Goal: Transaction & Acquisition: Obtain resource

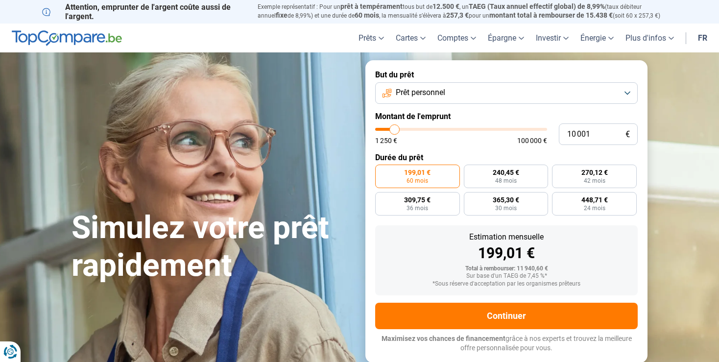
drag, startPoint x: 515, startPoint y: 134, endPoint x: 531, endPoint y: 129, distance: 16.9
click at [515, 133] on div "1 250 € 100 000 €" at bounding box center [461, 136] width 172 height 16
drag, startPoint x: 601, startPoint y: 139, endPoint x: 538, endPoint y: 134, distance: 63.3
click at [559, 134] on input "10 001" at bounding box center [598, 134] width 79 height 22
drag, startPoint x: 594, startPoint y: 134, endPoint x: 555, endPoint y: 139, distance: 38.9
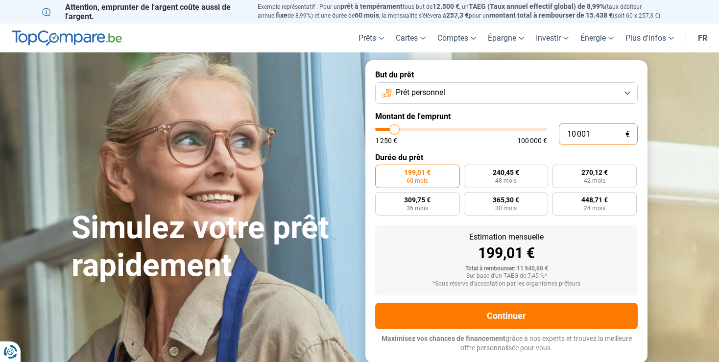
click at [559, 139] on input "10 001" at bounding box center [598, 134] width 79 height 22
drag, startPoint x: 594, startPoint y: 134, endPoint x: 544, endPoint y: 136, distance: 50.5
click at [559, 137] on input "10 001" at bounding box center [598, 134] width 79 height 22
drag, startPoint x: 565, startPoint y: 138, endPoint x: 619, endPoint y: 141, distance: 54.4
click at [619, 141] on input "10 001" at bounding box center [598, 134] width 79 height 22
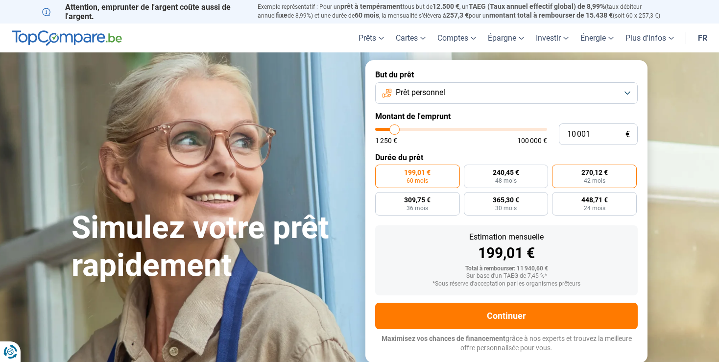
click at [597, 172] on span "270,12 €" at bounding box center [594, 172] width 26 height 7
click at [558, 171] on input "270,12 € 42 mois" at bounding box center [555, 167] width 6 height 6
radio input "true"
click at [424, 169] on span "199,01 €" at bounding box center [417, 172] width 26 height 7
click at [381, 169] on input "199,01 € 60 mois" at bounding box center [378, 167] width 6 height 6
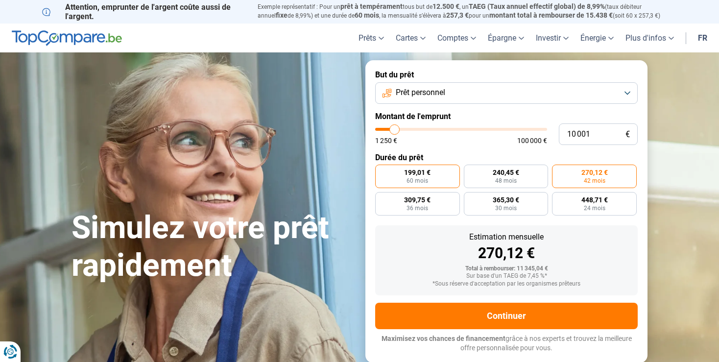
radio input "true"
click at [597, 172] on span "270,12 €" at bounding box center [594, 172] width 26 height 7
click at [558, 171] on input "270,12 € 42 mois" at bounding box center [555, 167] width 6 height 6
radio input "true"
click at [514, 175] on span "240,45 €" at bounding box center [505, 172] width 26 height 7
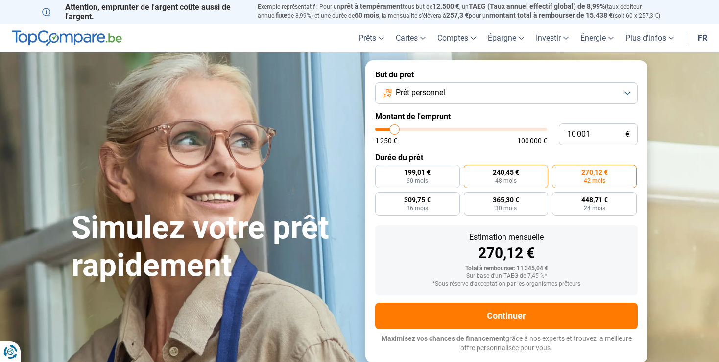
click at [470, 171] on input "240,45 € 48 mois" at bounding box center [467, 167] width 6 height 6
radio input "true"
click at [421, 175] on span "199,01 €" at bounding box center [417, 172] width 26 height 7
click at [381, 171] on input "199,01 € 60 mois" at bounding box center [378, 167] width 6 height 6
radio input "true"
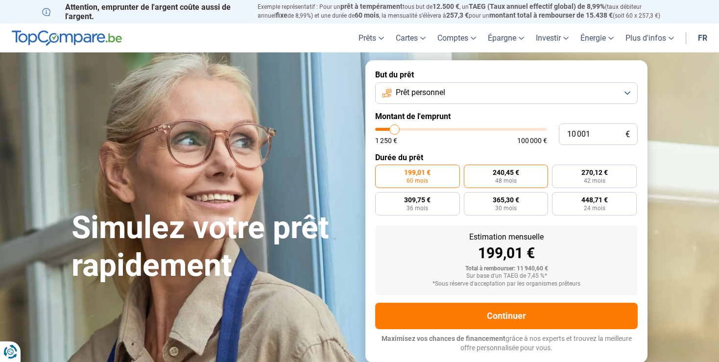
click at [510, 176] on span "240,45 €" at bounding box center [505, 172] width 26 height 7
click at [470, 171] on input "240,45 € 48 mois" at bounding box center [467, 167] width 6 height 6
radio input "true"
click at [584, 179] on label "270,12 € 42 mois" at bounding box center [594, 175] width 85 height 23
click at [558, 171] on input "270,12 € 42 mois" at bounding box center [555, 167] width 6 height 6
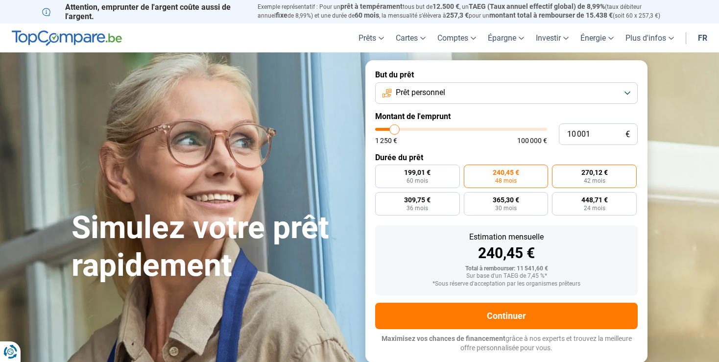
radio input "true"
click at [588, 198] on span "448,71 €" at bounding box center [594, 199] width 26 height 7
click at [558, 198] on input "448,71 € 24 mois" at bounding box center [555, 195] width 6 height 6
radio input "true"
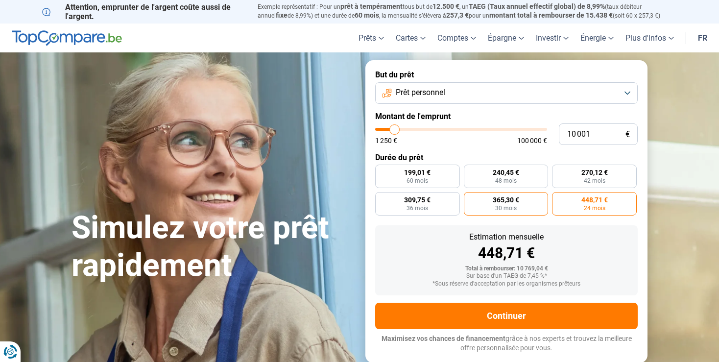
click at [501, 198] on span "365,30 €" at bounding box center [505, 199] width 26 height 7
click at [470, 198] on input "365,30 € 30 mois" at bounding box center [467, 195] width 6 height 6
radio input "true"
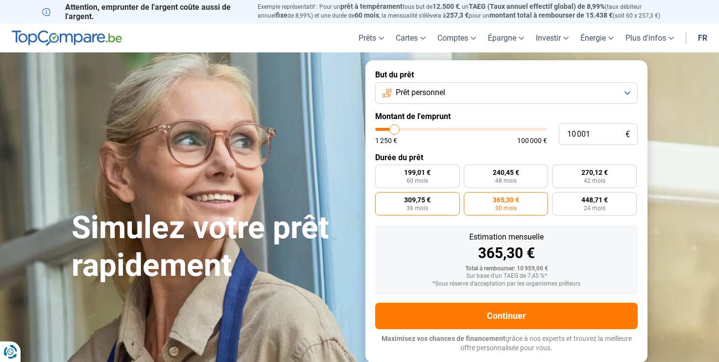
click at [428, 198] on span "309,75 €" at bounding box center [417, 199] width 26 height 7
click at [381, 198] on input "309,75 € 36 mois" at bounding box center [378, 195] width 6 height 6
radio input "true"
click at [591, 134] on input "10 001" at bounding box center [598, 134] width 79 height 22
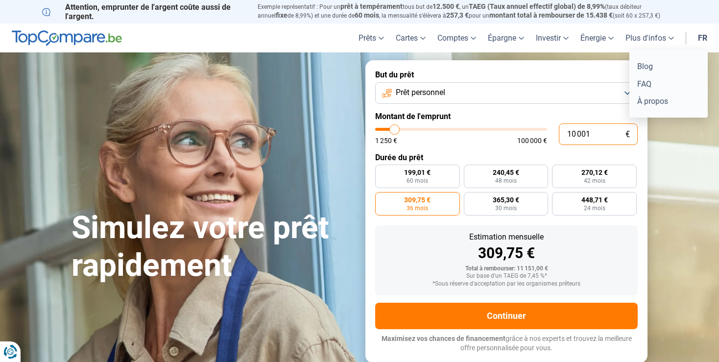
type input "1 000"
type input "1250"
type input "10 000"
type input "10000"
type input "100 000"
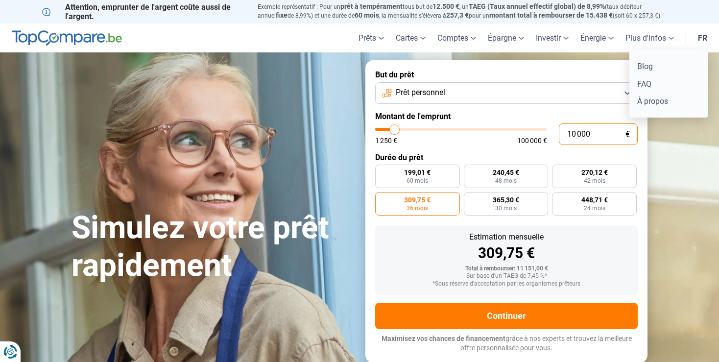
type input "100000"
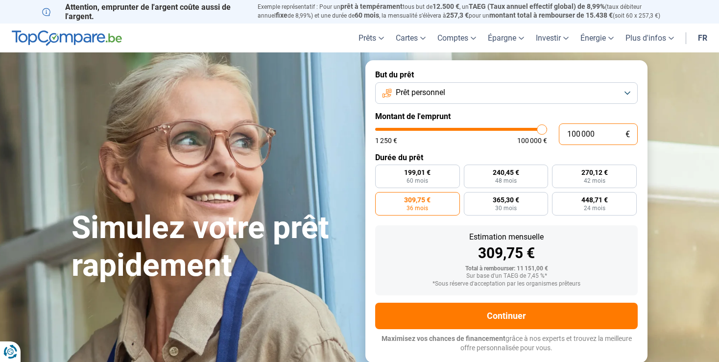
radio input "false"
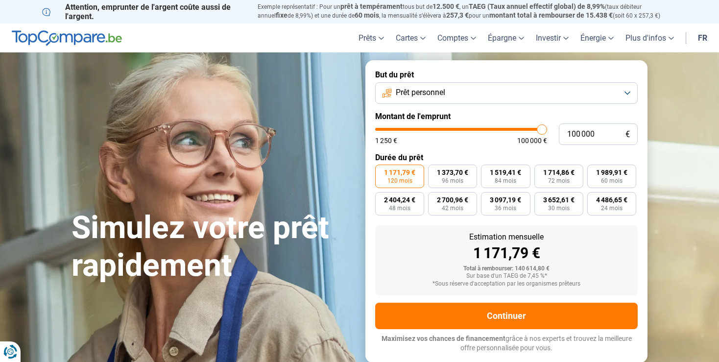
click at [502, 98] on button "Prêt personnel" at bounding box center [506, 93] width 262 height 22
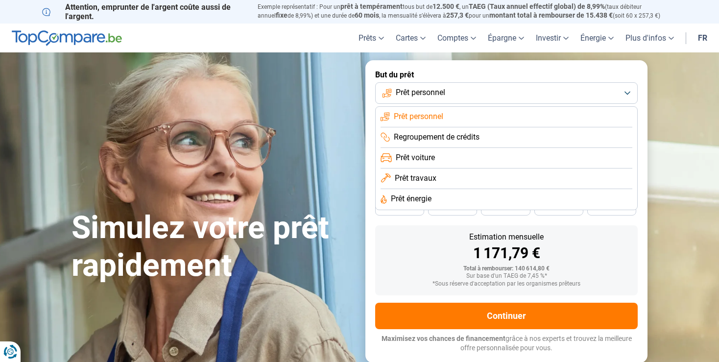
click at [432, 180] on span "Prêt travaux" at bounding box center [416, 178] width 42 height 11
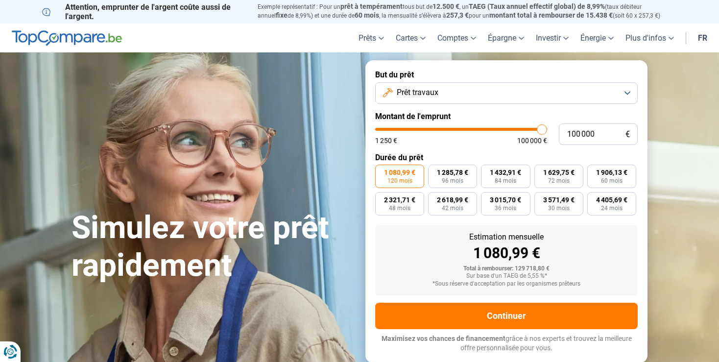
click at [526, 128] on div "100 000 € 1 250 € 100 000 €" at bounding box center [506, 134] width 262 height 22
type input "99 750"
type input "99750"
type input "98 500"
type input "98500"
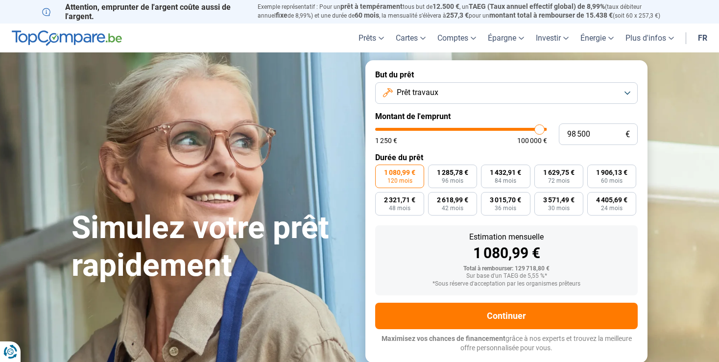
type input "97 750"
type input "97750"
type input "97 000"
type input "97000"
type input "96 750"
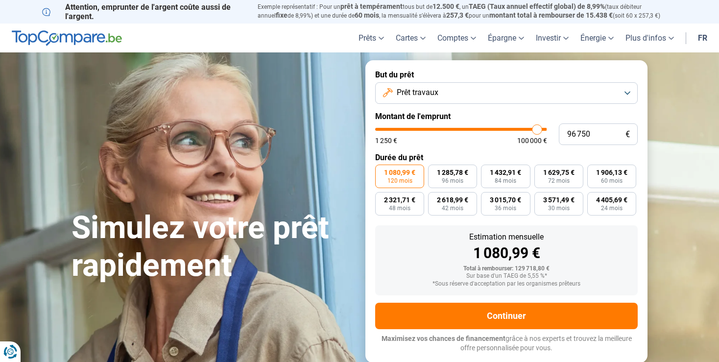
type input "96750"
type input "96 250"
type input "96250"
type input "95 000"
type input "95000"
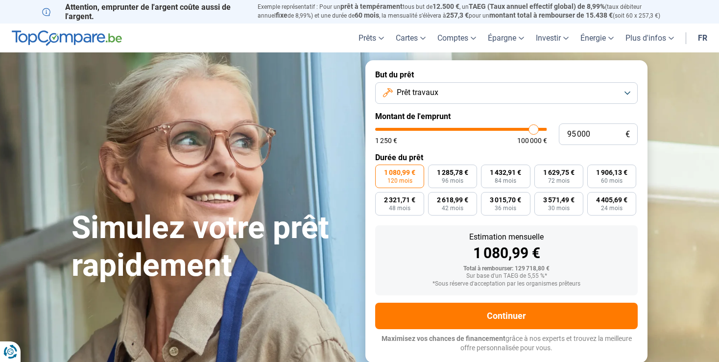
type input "94 750"
type input "94750"
type input "94 500"
type input "94500"
type input "94 250"
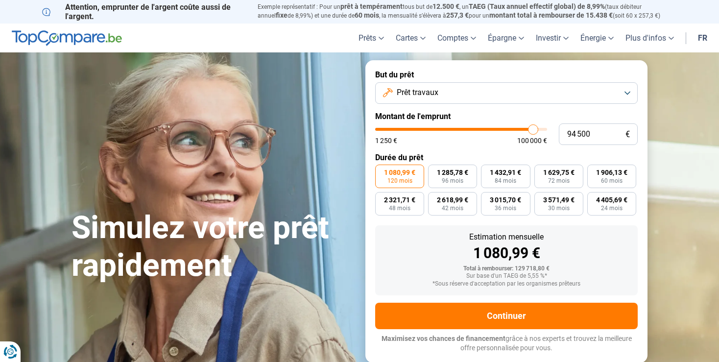
type input "94250"
type input "93 750"
type input "93750"
type input "93 500"
type input "93500"
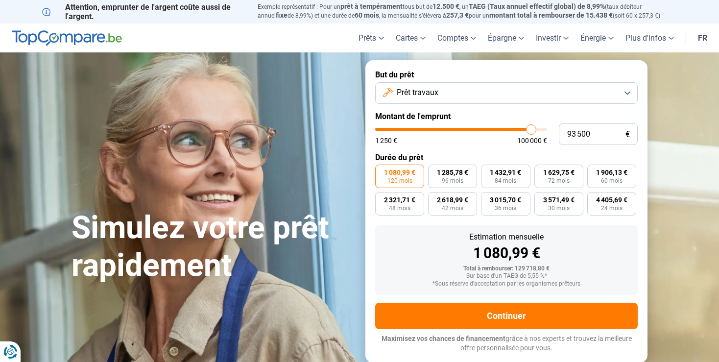
type input "93 250"
type input "93250"
type input "92 000"
type input "92000"
type input "91 250"
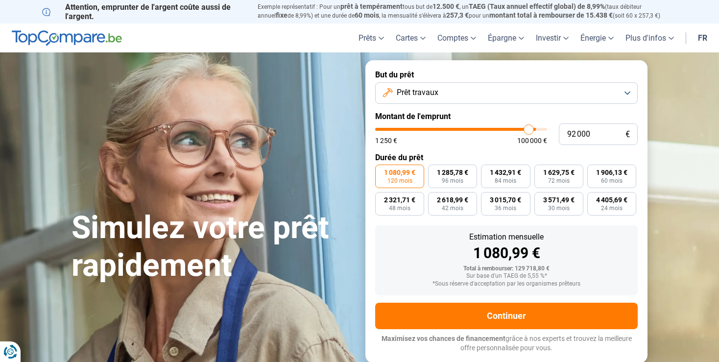
type input "91250"
type input "90 500"
type input "90500"
type input "88 000"
type input "88000"
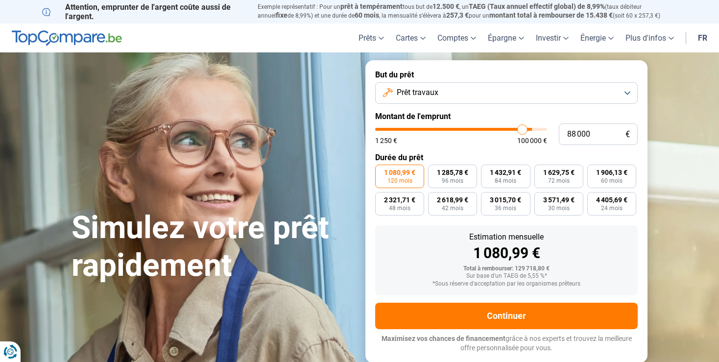
type input "87 000"
type input "87000"
type input "84 500"
type input "84500"
type input "79 250"
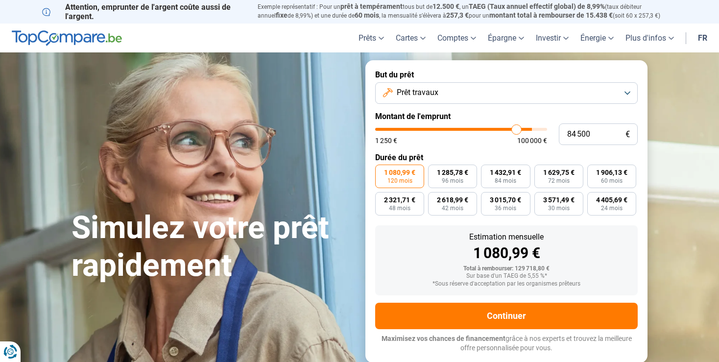
type input "79250"
type input "69 250"
type input "69250"
type input "58 750"
type input "58750"
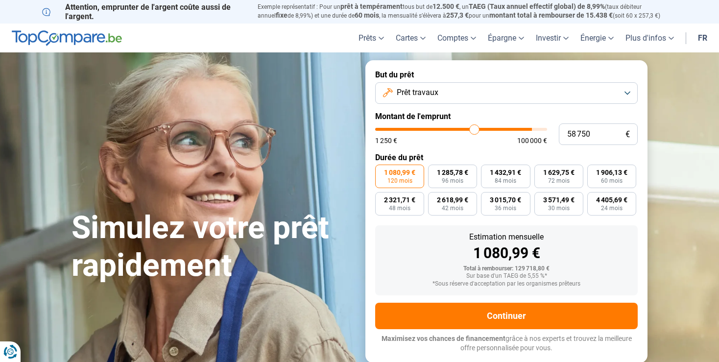
type input "55 000"
type input "55000"
type input "53 500"
type input "53500"
type input "52 750"
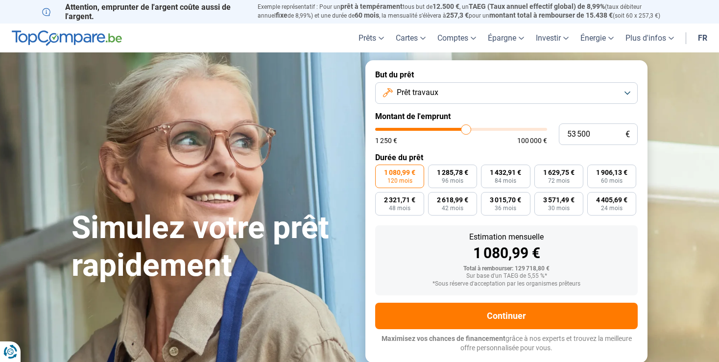
type input "52750"
type input "49 750"
type input "49750"
type input "46 250"
type input "46250"
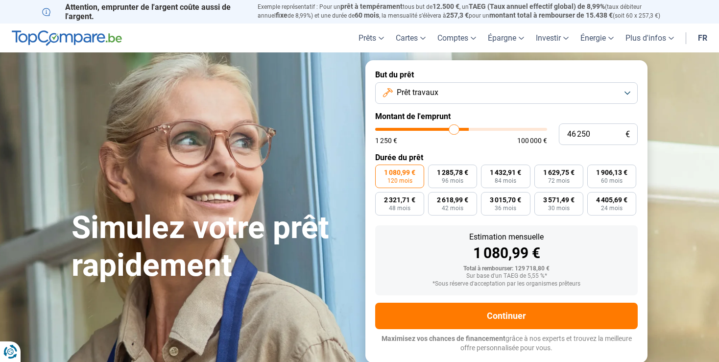
type input "38 250"
type input "38250"
type input "37 250"
type input "37250"
type input "36 500"
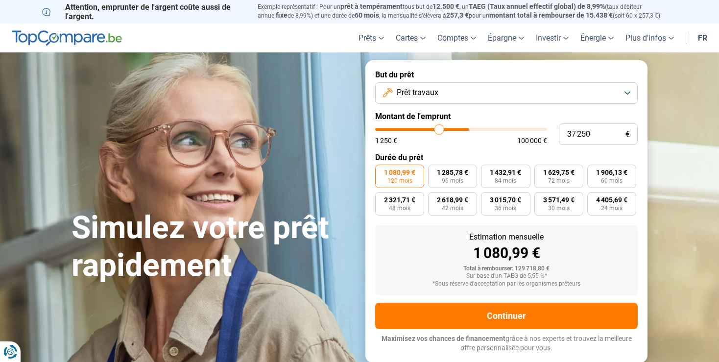
type input "36500"
type input "36 000"
type input "36000"
type input "35 500"
type input "35500"
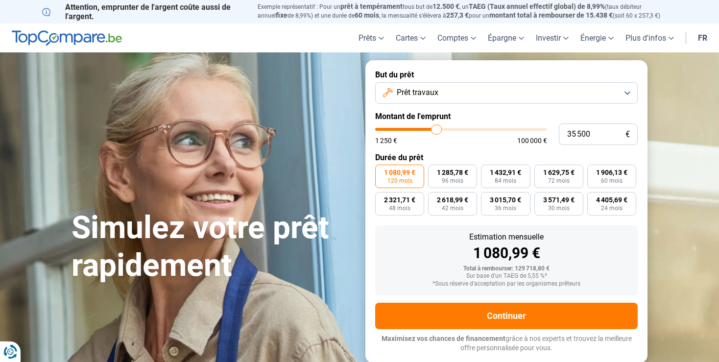
type input "34 250"
type input "34250"
type input "33 250"
type input "33250"
type input "33 000"
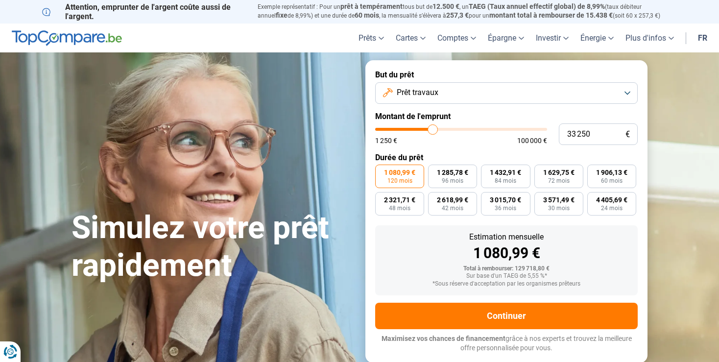
type input "33000"
type input "32 250"
type input "32250"
type input "32 000"
type input "32000"
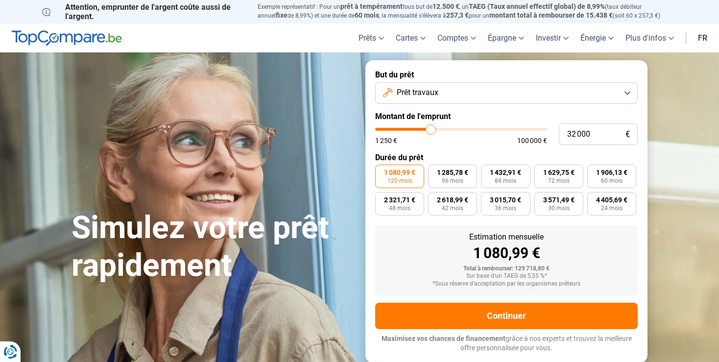
type input "31 500"
type input "31500"
type input "31 000"
type input "31000"
type input "30 750"
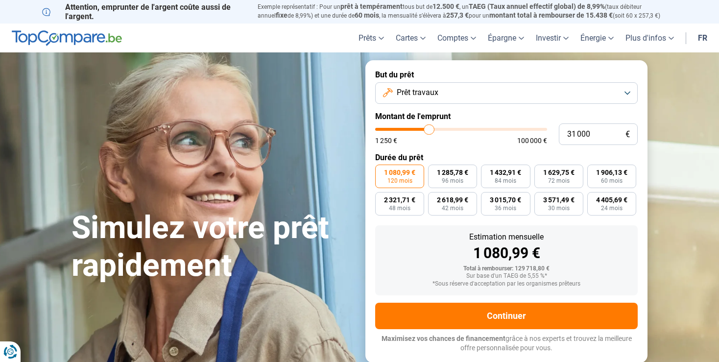
type input "30750"
type input "30 500"
type input "30500"
type input "30 250"
type input "30250"
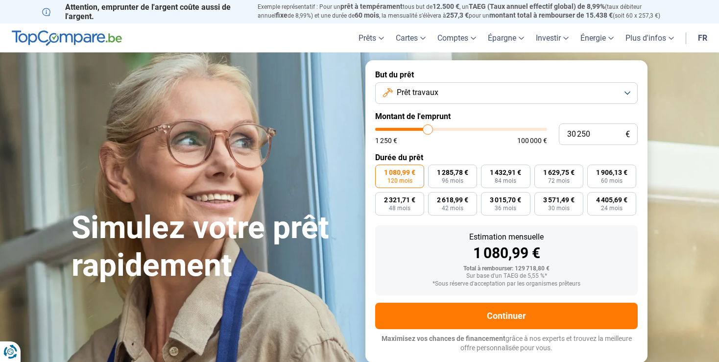
type input "30 000"
type input "30000"
type input "29 750"
type input "29750"
type input "29 500"
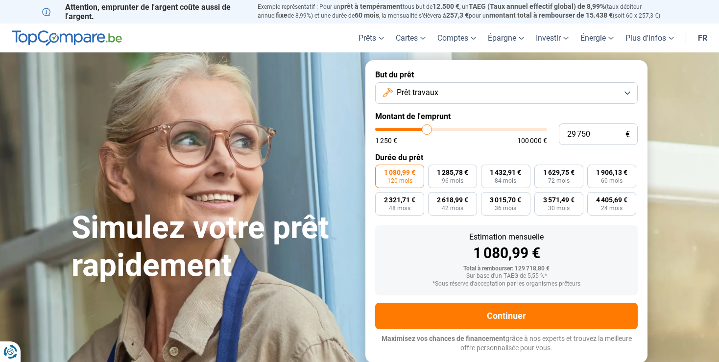
type input "29500"
type input "29 750"
type input "29750"
type input "30 000"
type input "30000"
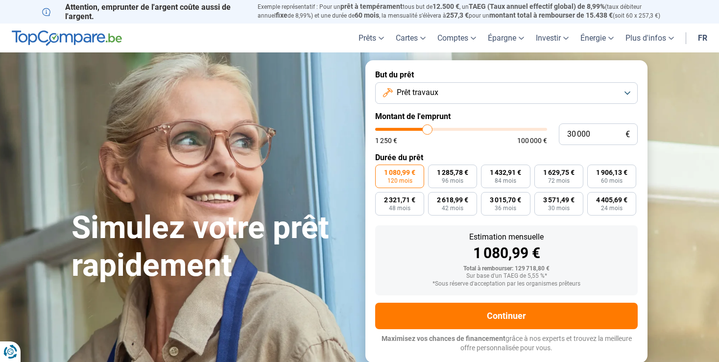
type input "30 250"
drag, startPoint x: 541, startPoint y: 129, endPoint x: 428, endPoint y: 133, distance: 113.6
type input "30250"
click at [428, 131] on input "range" at bounding box center [461, 129] width 172 height 3
click at [421, 131] on div "1 250 € 100 000 €" at bounding box center [461, 136] width 172 height 16
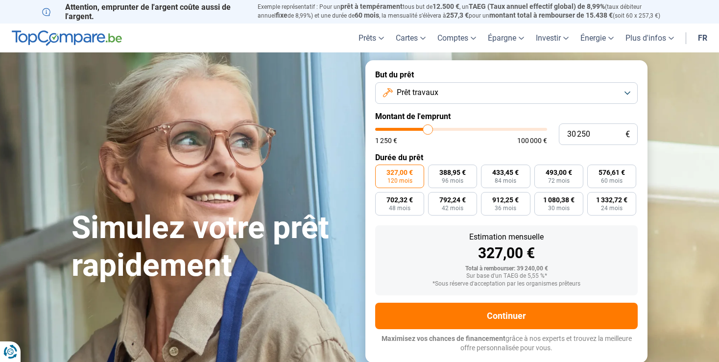
click at [418, 131] on div "1 250 € 100 000 €" at bounding box center [461, 136] width 172 height 16
type input "27 000"
type input "26750"
click at [422, 130] on input "range" at bounding box center [461, 129] width 172 height 3
type input "30 750"
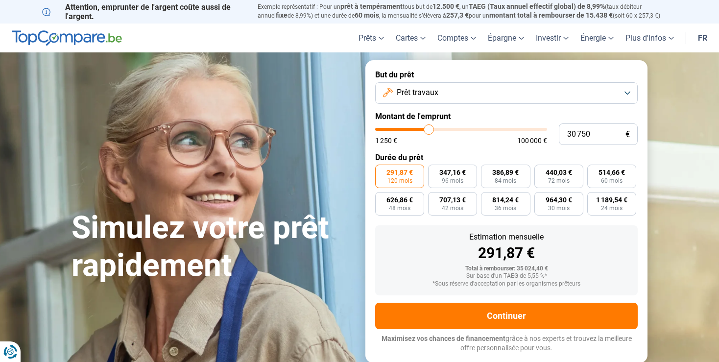
type input "30750"
click at [428, 129] on input "range" at bounding box center [461, 129] width 172 height 3
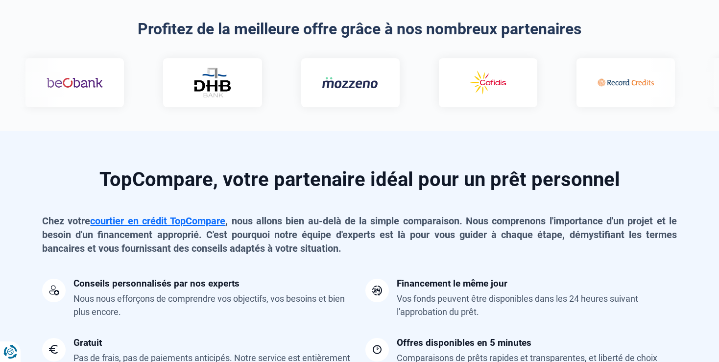
scroll to position [827, 0]
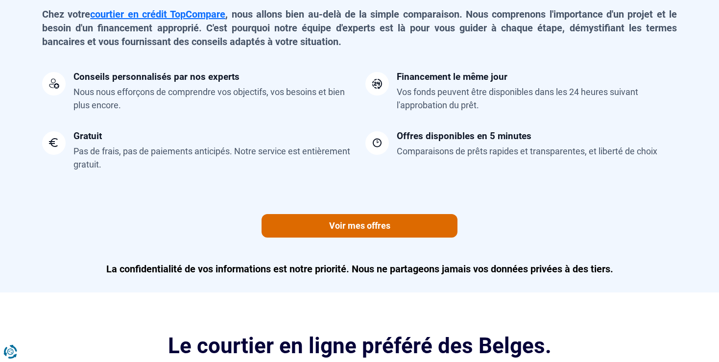
click at [350, 226] on link "Voir mes offres" at bounding box center [359, 225] width 196 height 23
click at [361, 222] on link "Voir mes offres" at bounding box center [359, 225] width 196 height 23
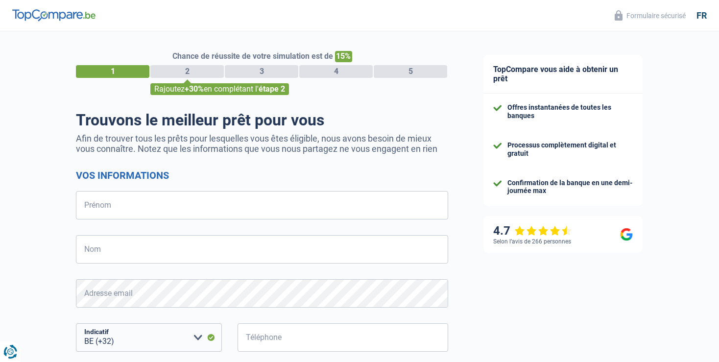
select select "32"
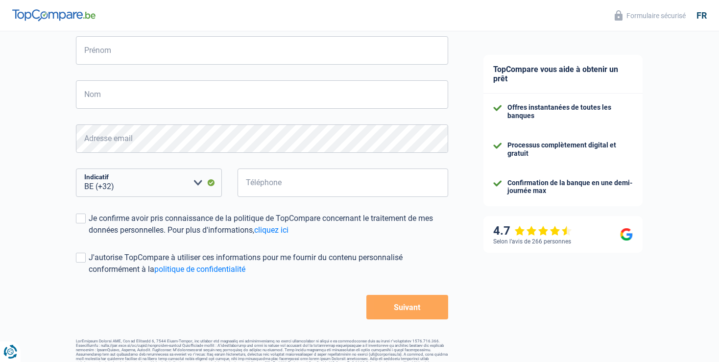
scroll to position [170, 0]
